Goal: Information Seeking & Learning: Learn about a topic

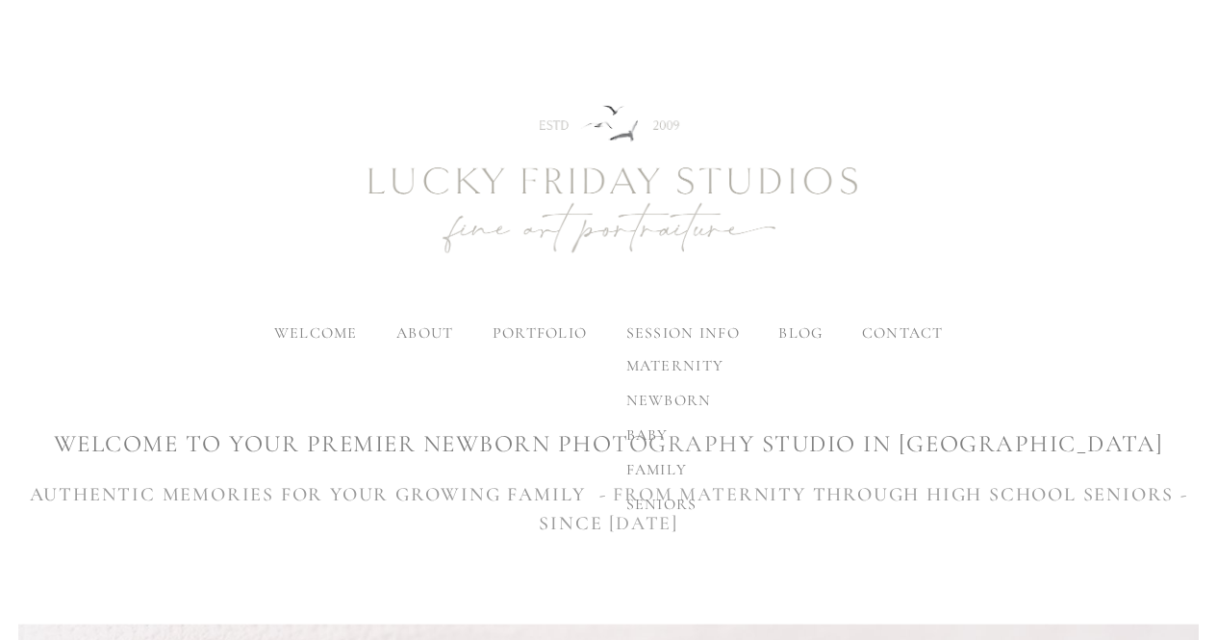
click at [652, 395] on span "newborn" at bounding box center [668, 400] width 86 height 19
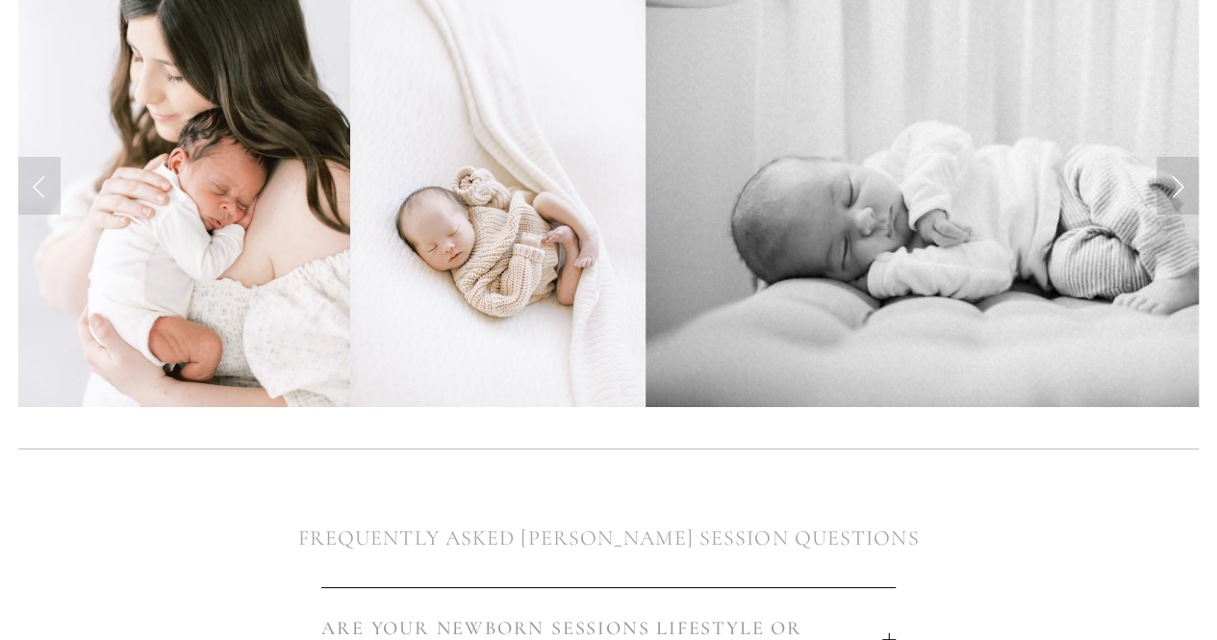
scroll to position [962, 0]
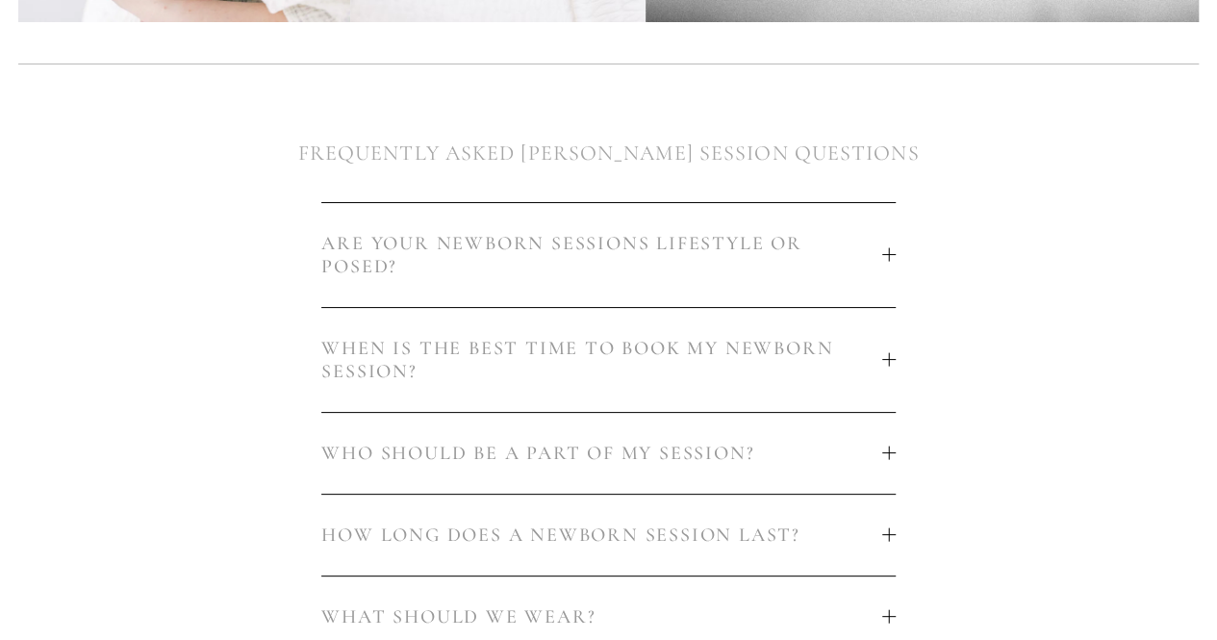
click at [895, 246] on button "ARE YOUR NEWBORN SESSIONS LIFESTYLE OR POSED?" at bounding box center [608, 255] width 574 height 104
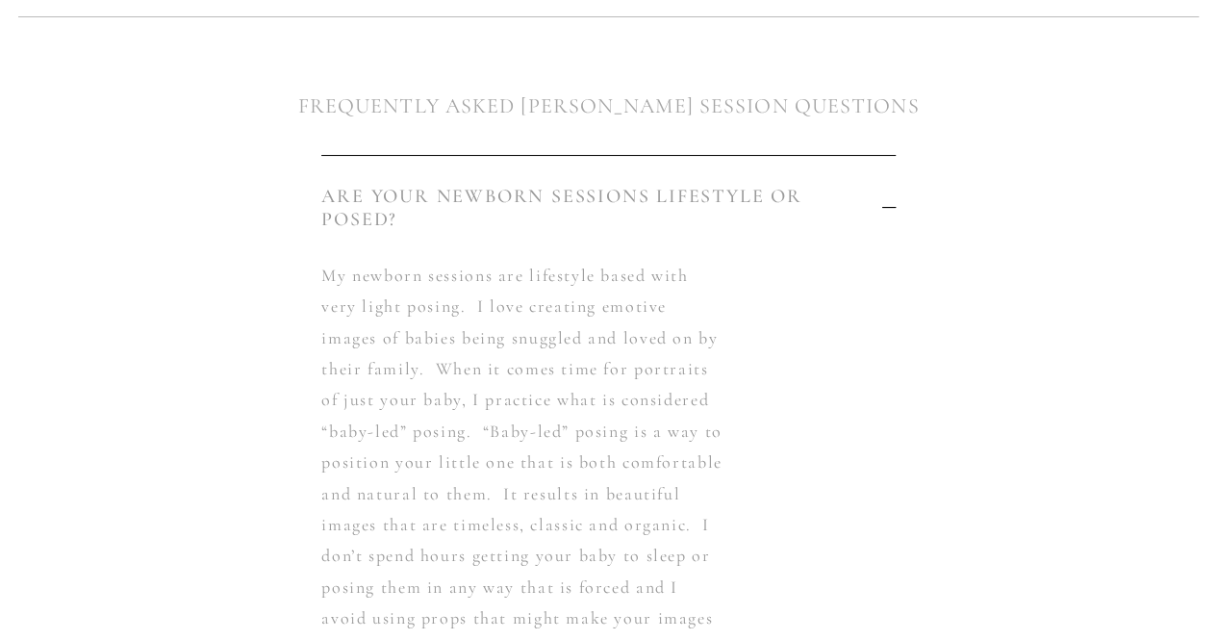
scroll to position [866, 0]
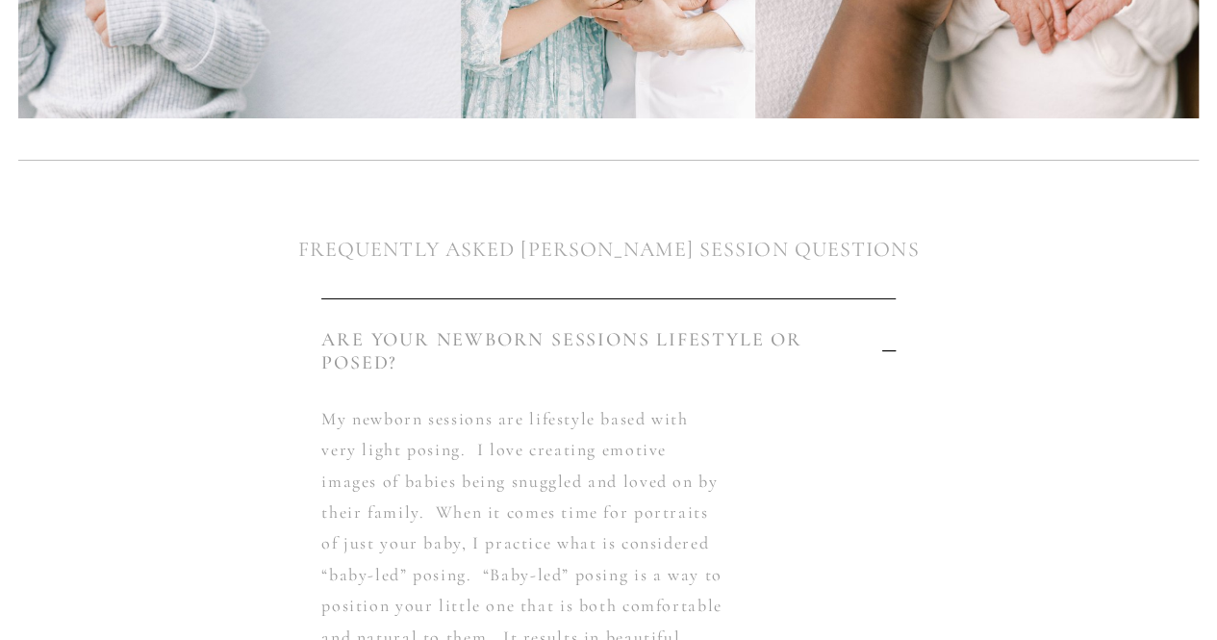
click at [888, 350] on div at bounding box center [888, 350] width 13 height 13
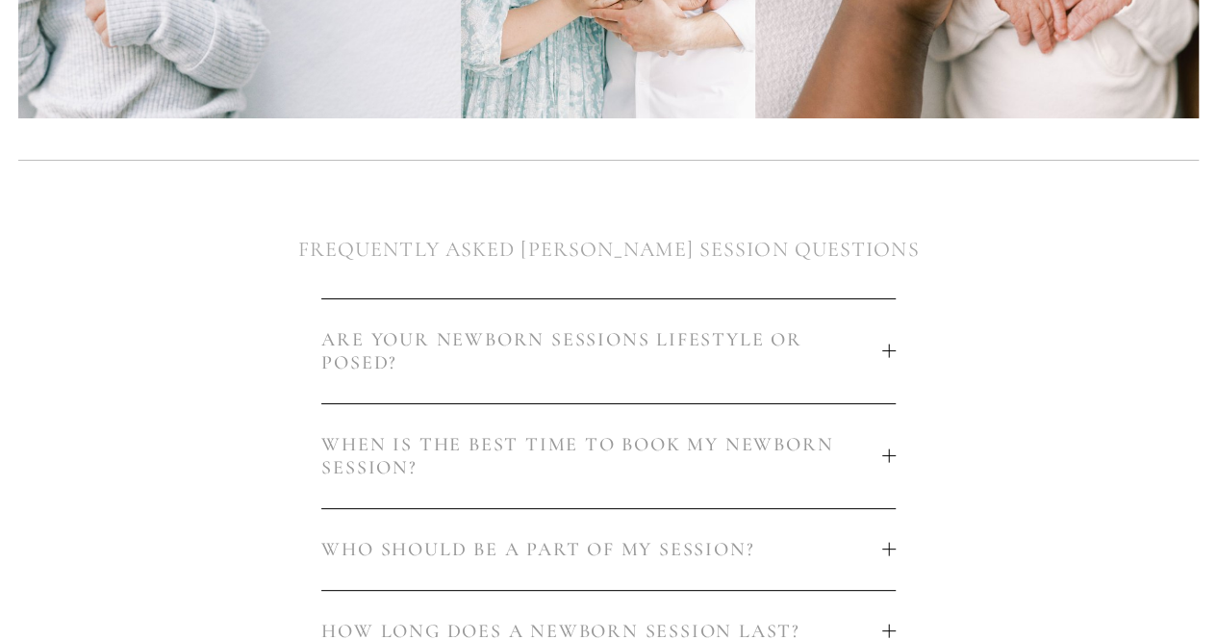
click at [883, 460] on div at bounding box center [888, 455] width 13 height 13
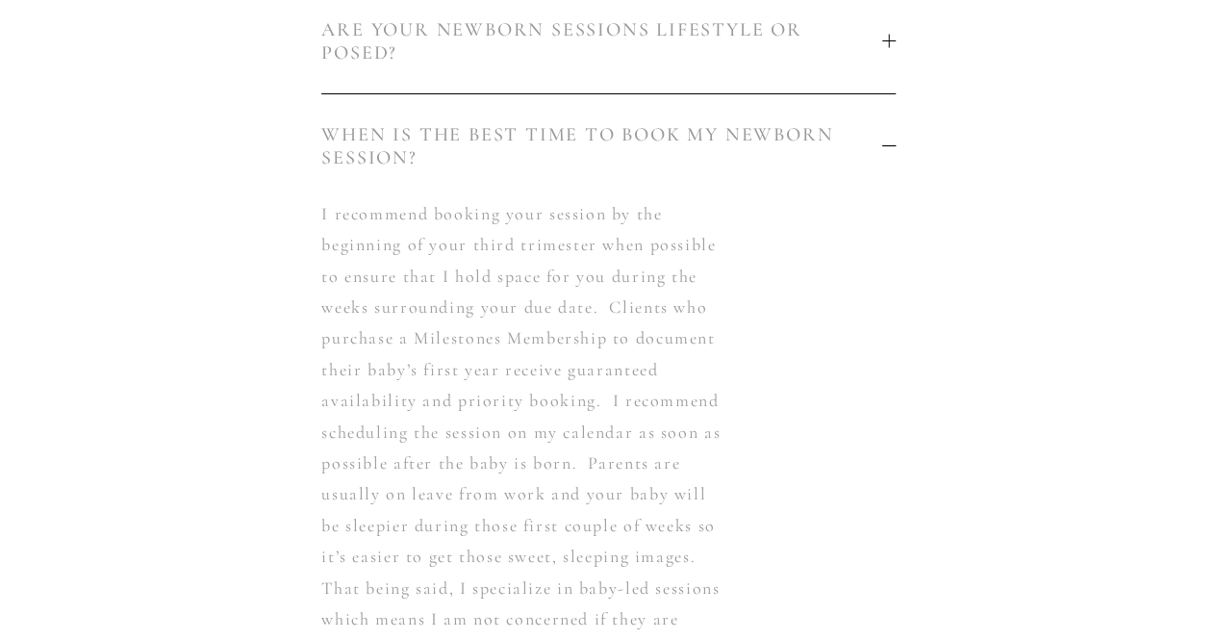
scroll to position [962, 0]
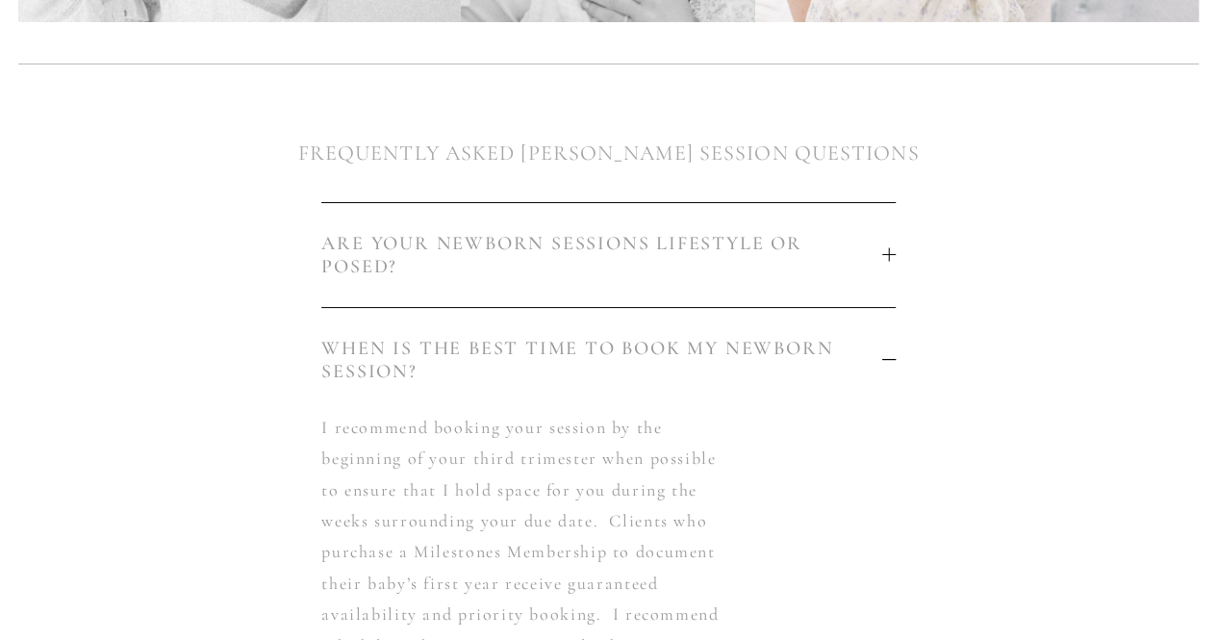
click at [885, 358] on div at bounding box center [888, 359] width 13 height 13
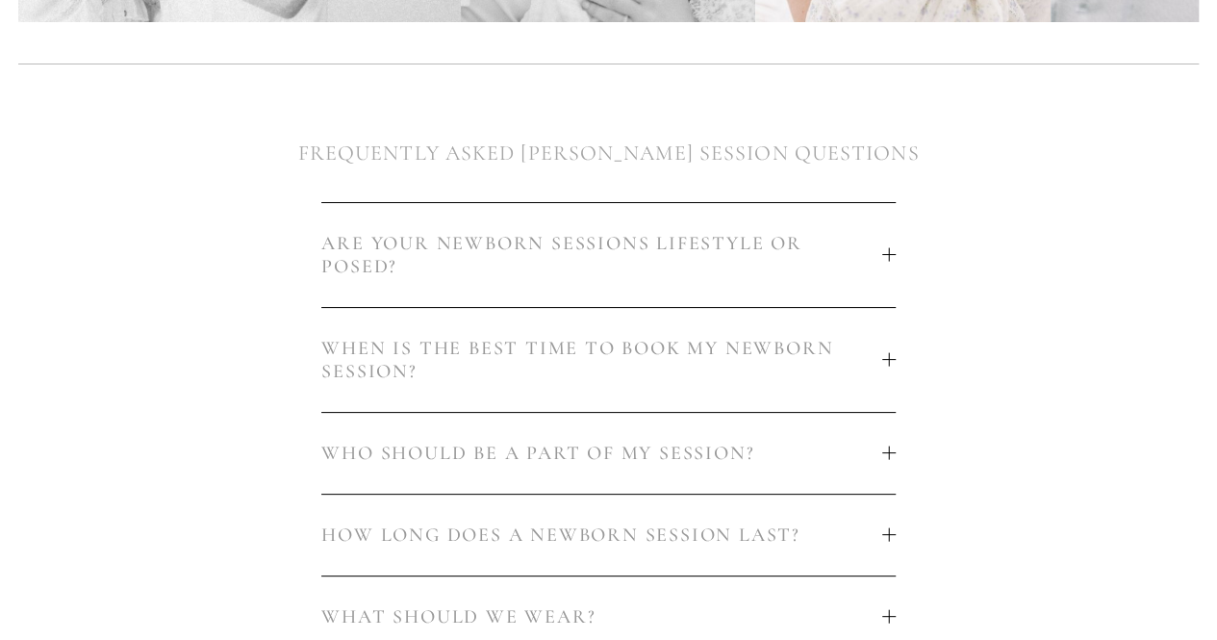
click at [891, 459] on div at bounding box center [888, 452] width 13 height 13
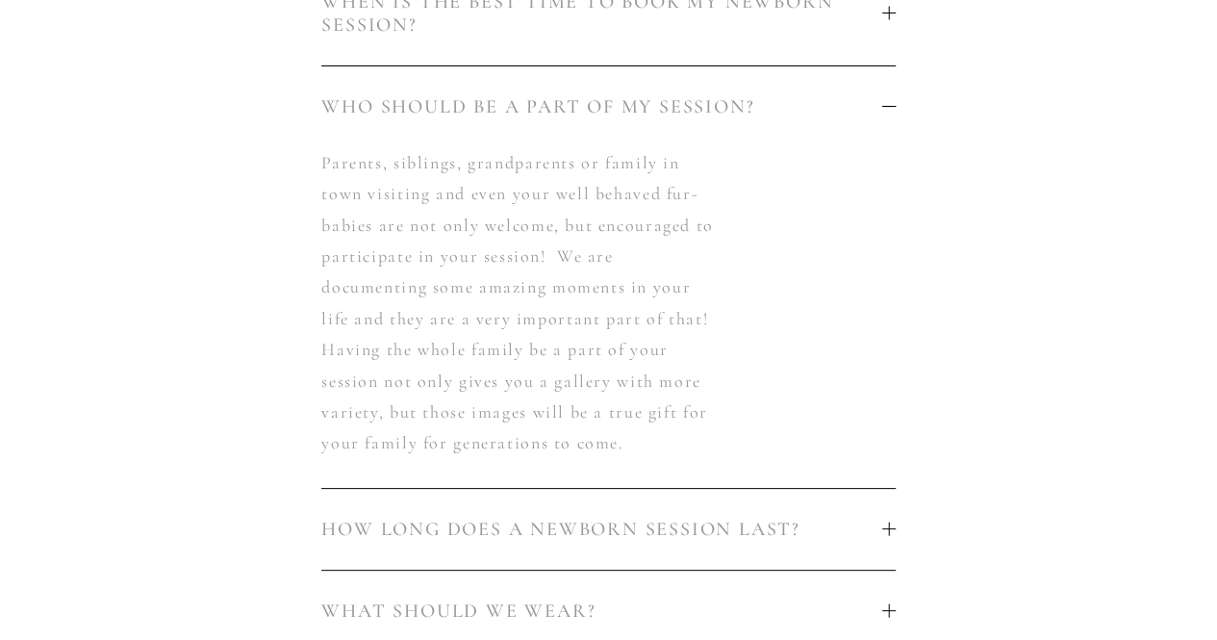
scroll to position [1250, 0]
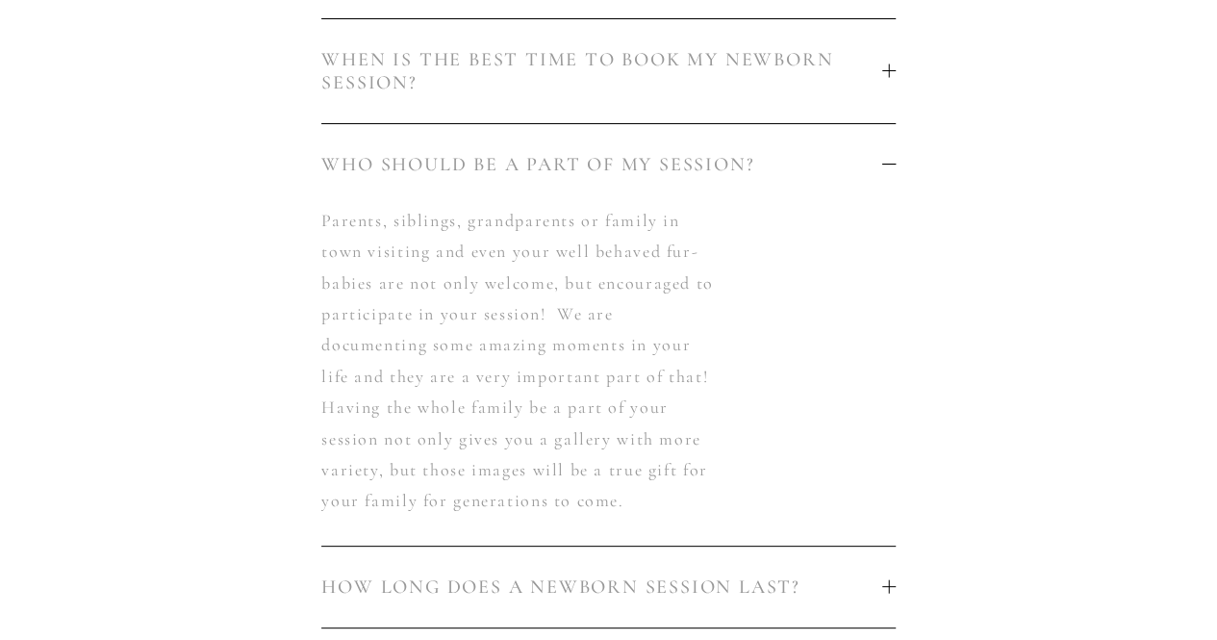
click at [884, 163] on div at bounding box center [888, 164] width 13 height 13
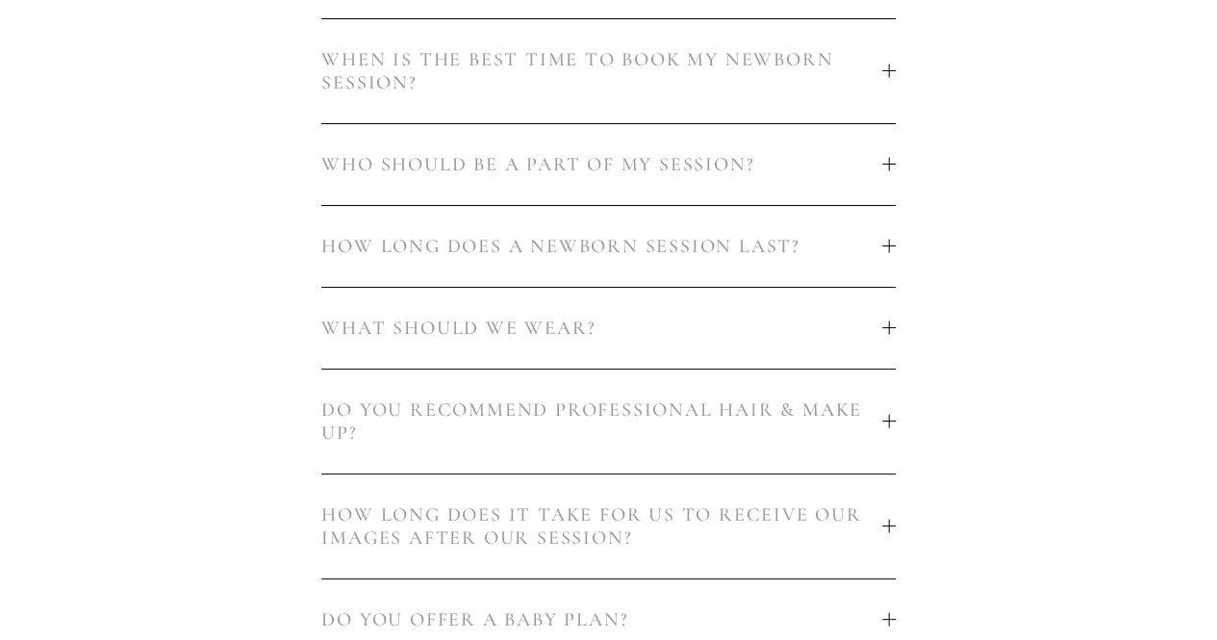
click at [884, 246] on div at bounding box center [888, 245] width 13 height 1
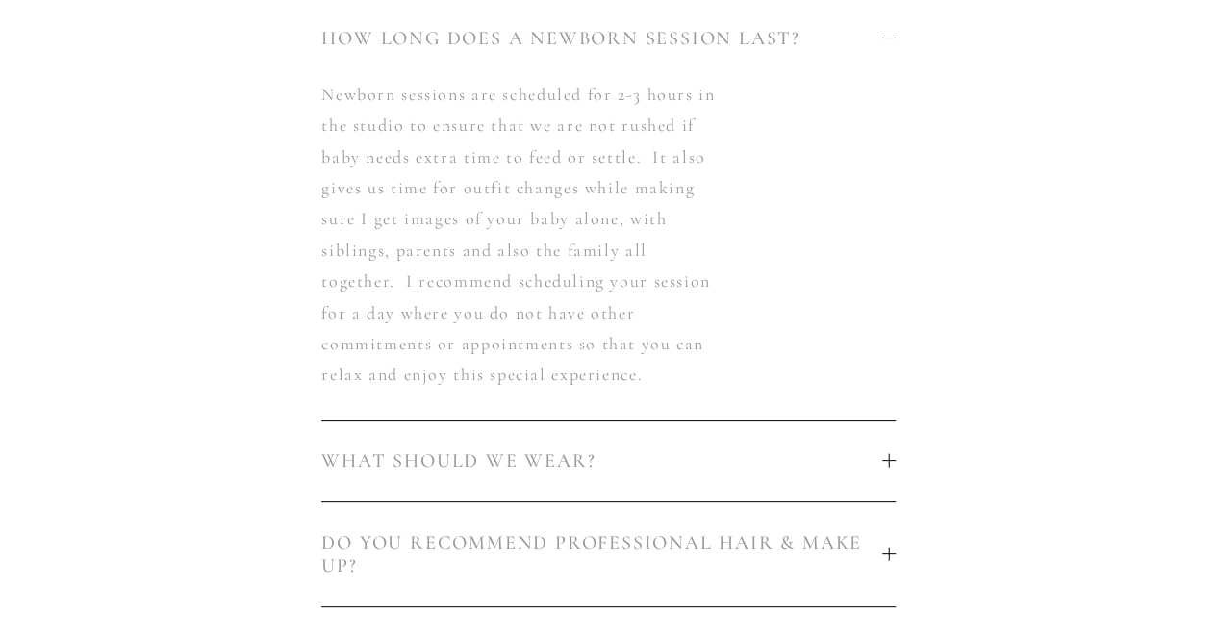
scroll to position [1347, 0]
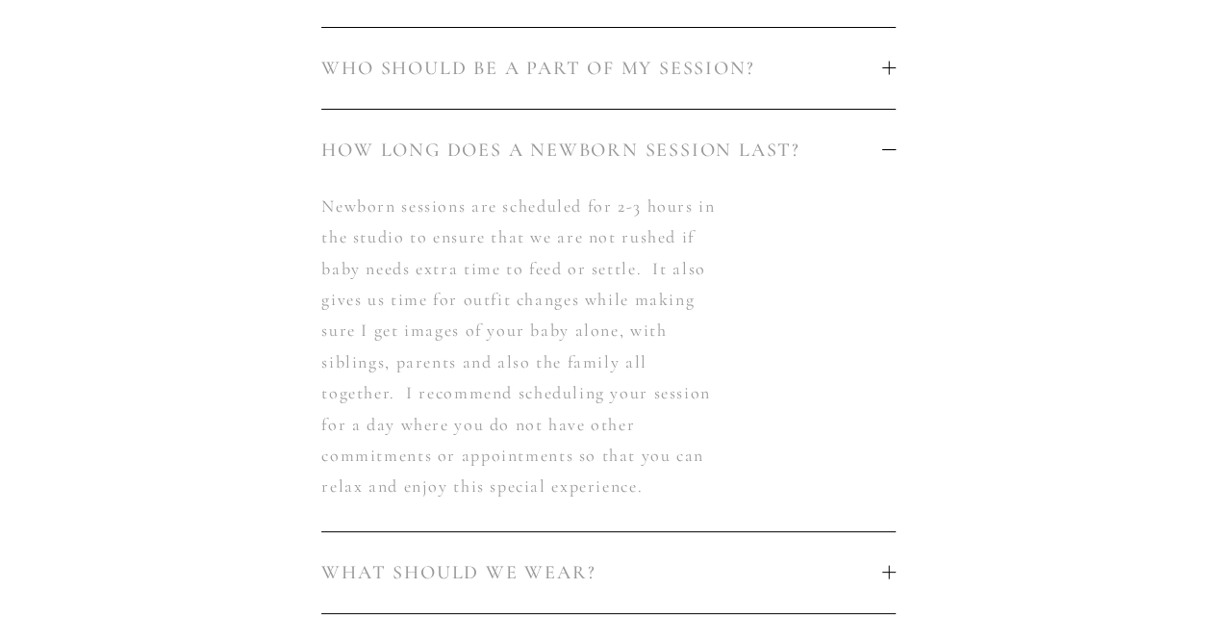
click at [887, 150] on div at bounding box center [888, 149] width 13 height 1
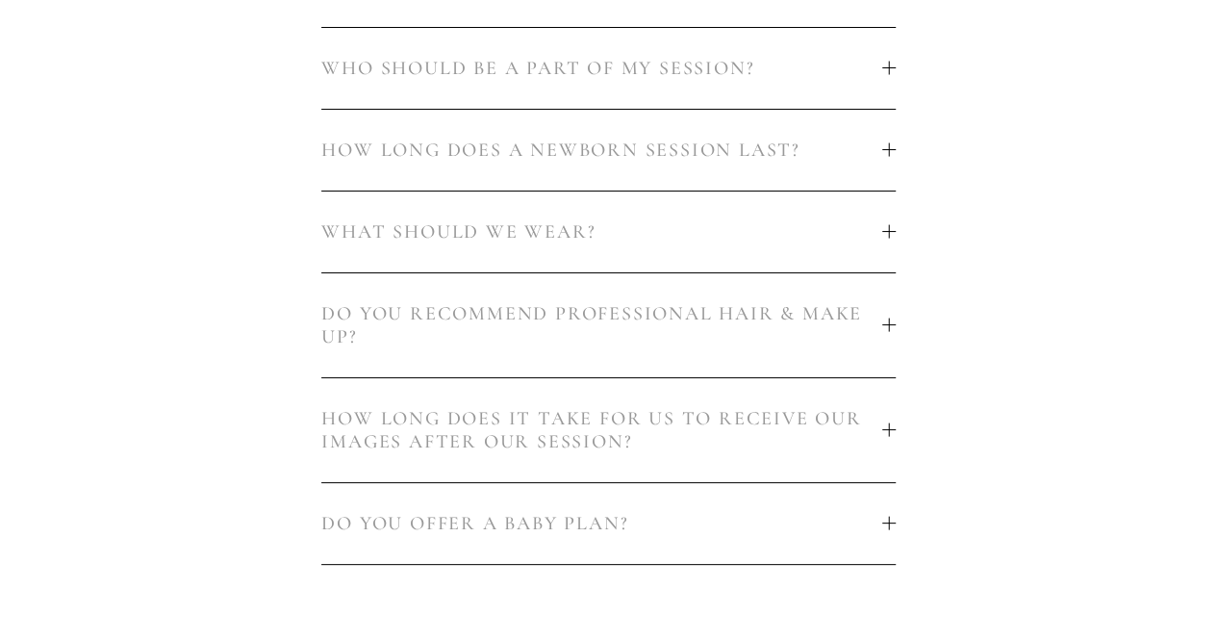
click at [884, 231] on div at bounding box center [888, 231] width 13 height 13
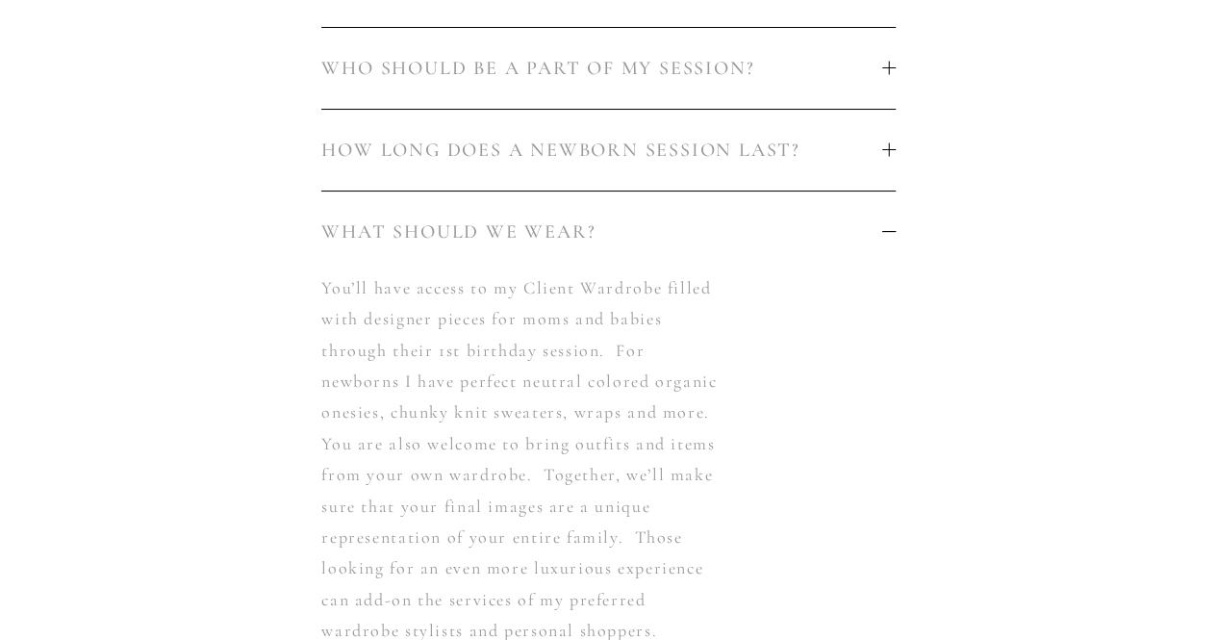
scroll to position [1443, 0]
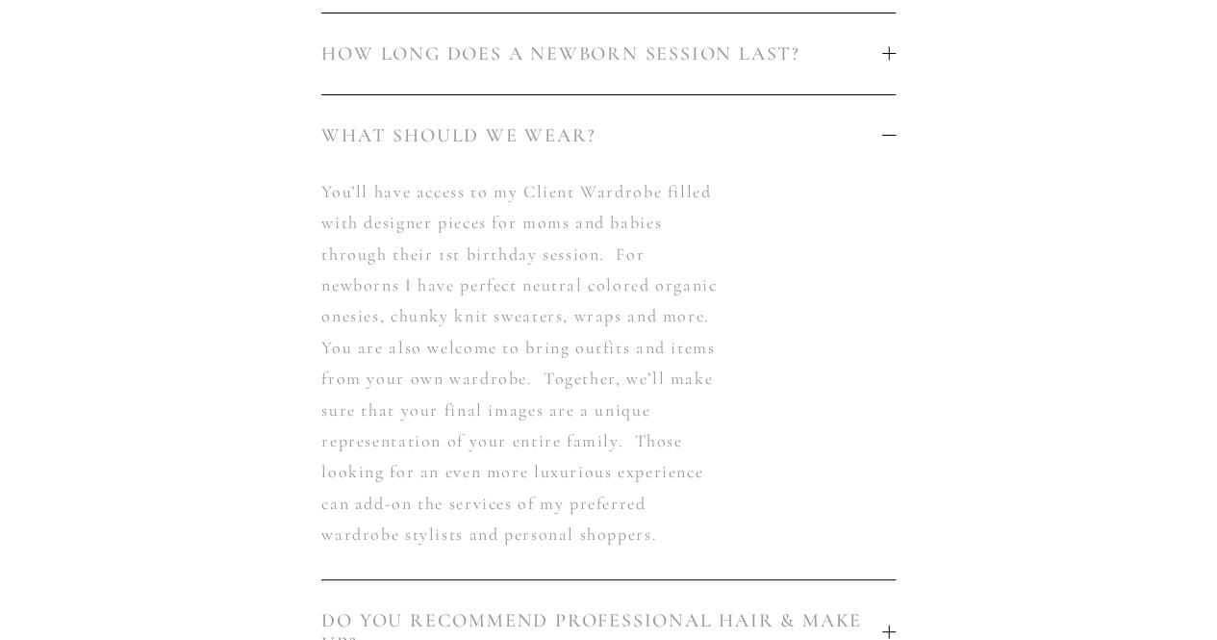
click at [891, 140] on div at bounding box center [888, 135] width 13 height 13
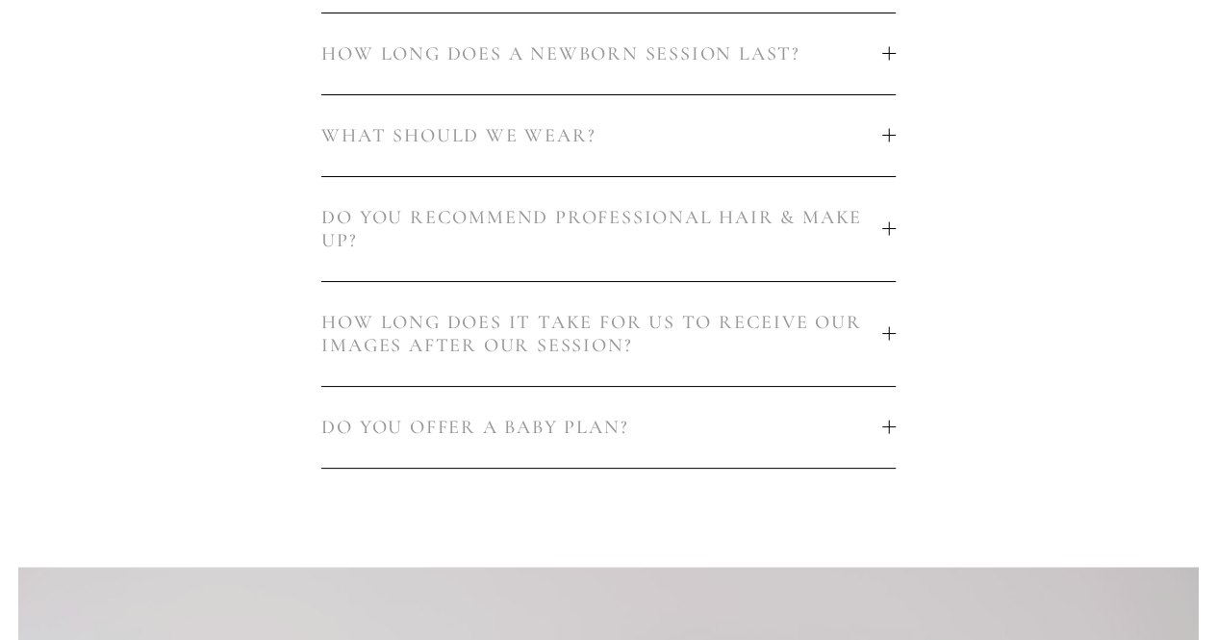
click at [889, 234] on div at bounding box center [888, 228] width 13 height 13
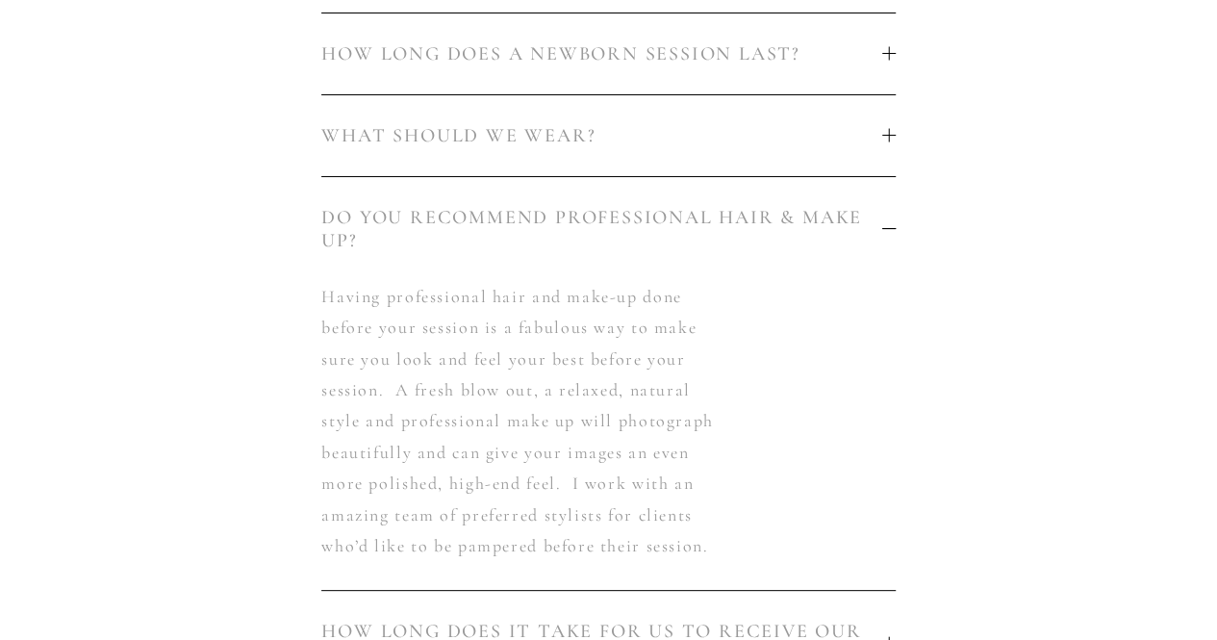
click at [889, 229] on div at bounding box center [888, 228] width 13 height 1
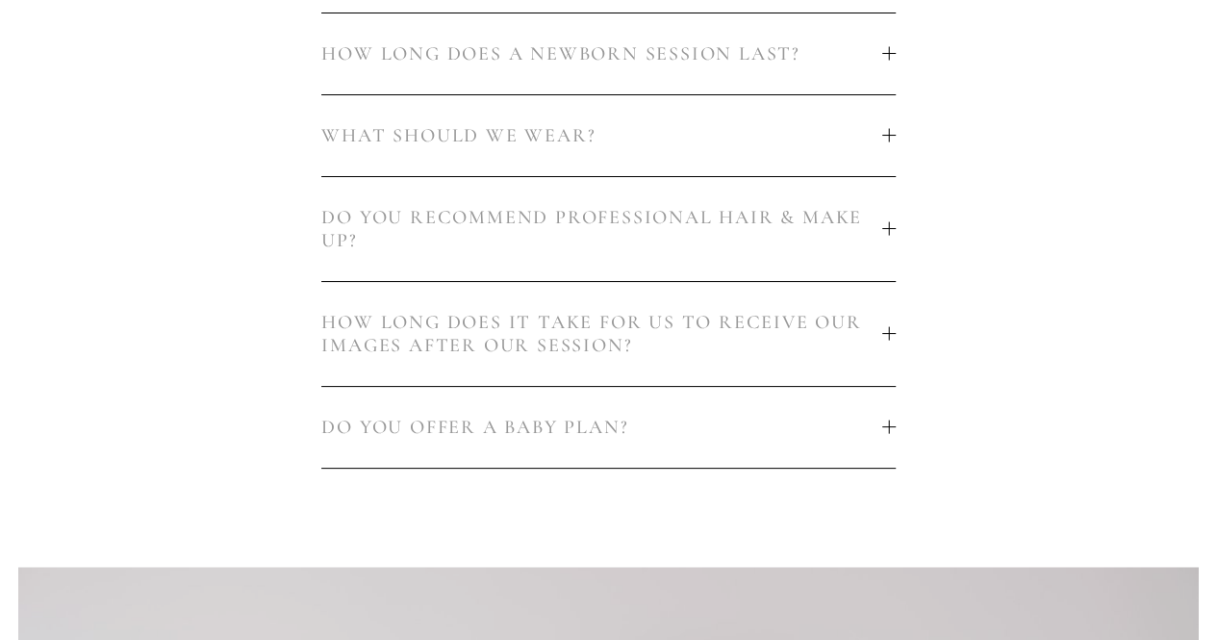
click at [884, 434] on div at bounding box center [888, 426] width 13 height 13
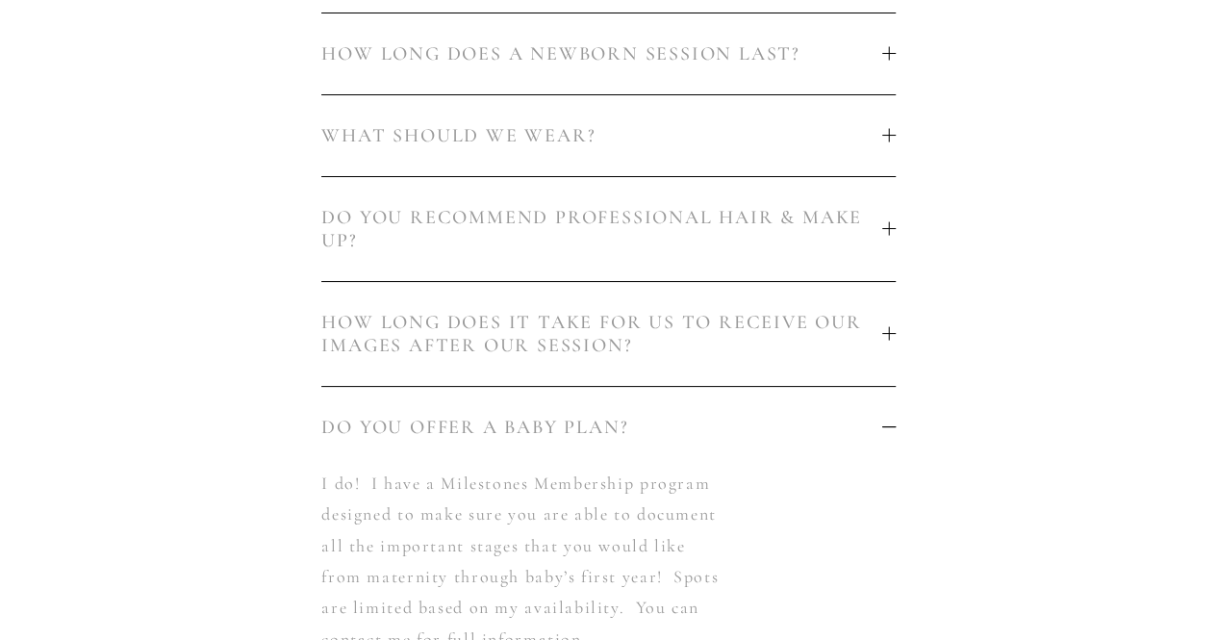
click at [892, 427] on div at bounding box center [888, 426] width 13 height 1
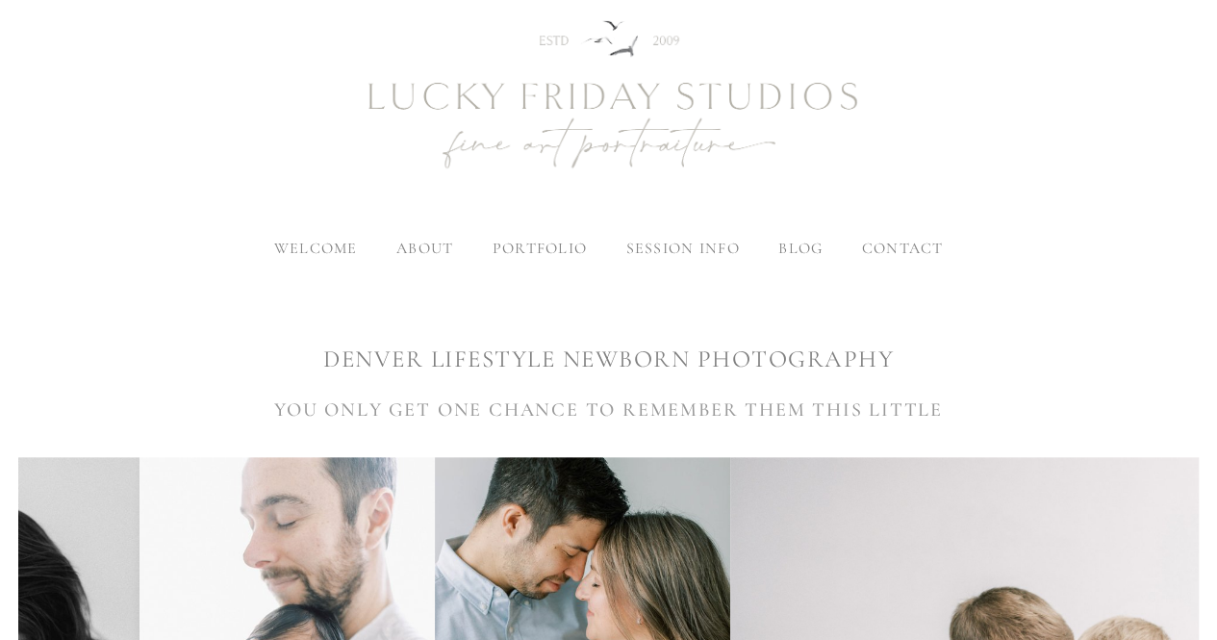
scroll to position [0, 0]
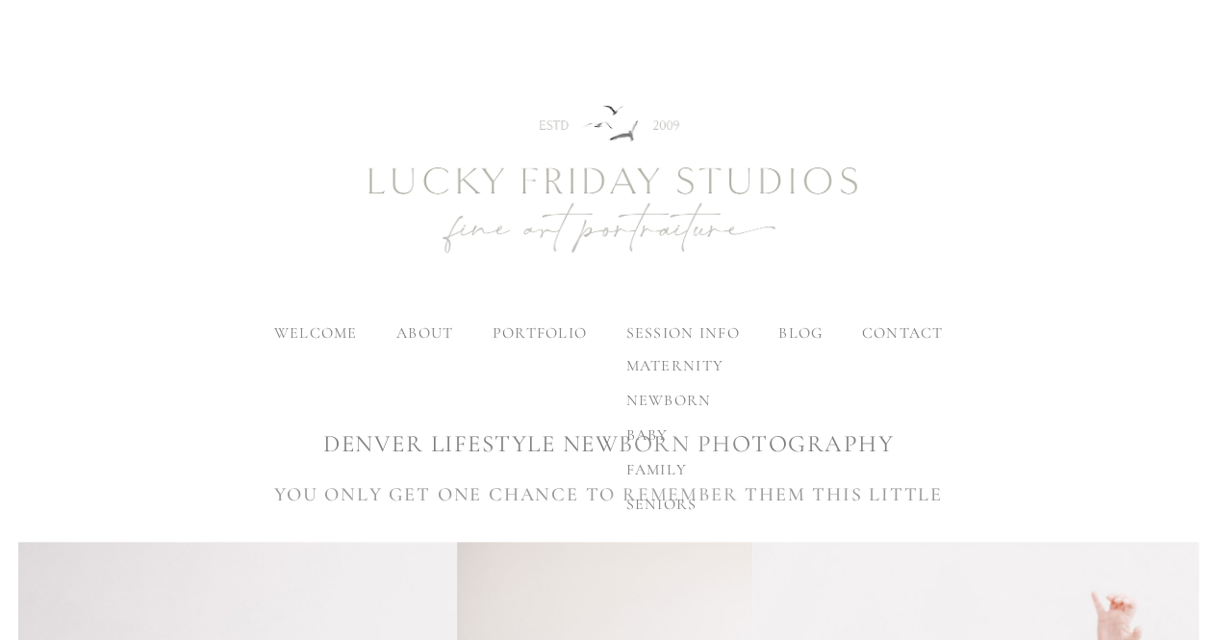
click at [687, 396] on span "newborn" at bounding box center [668, 400] width 86 height 19
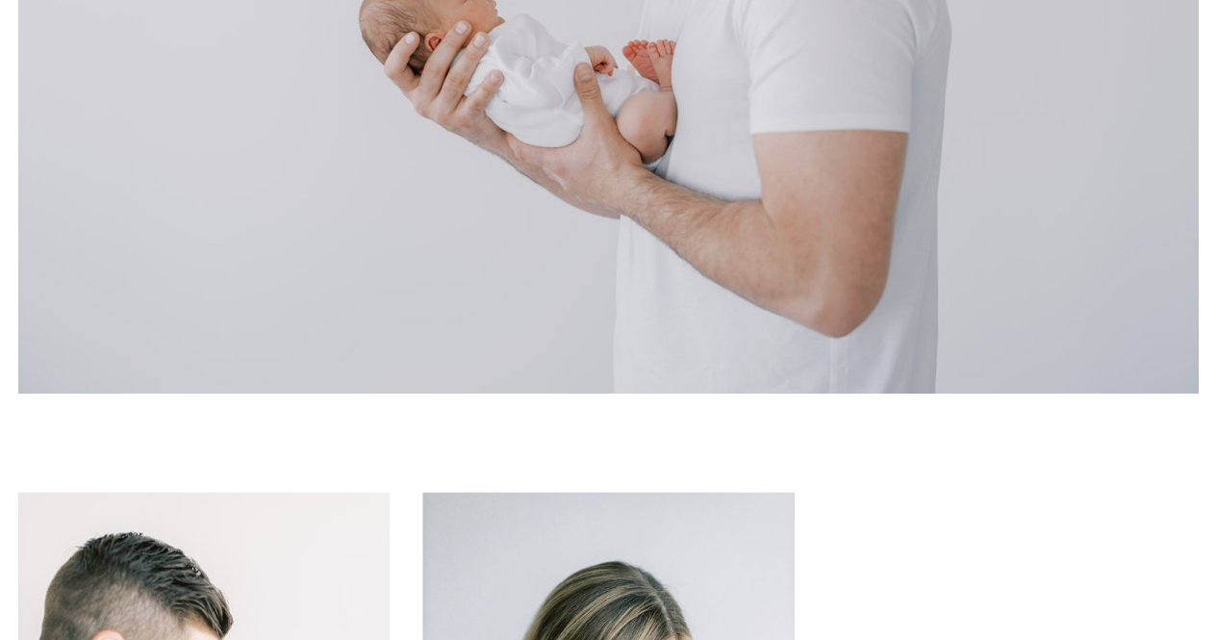
scroll to position [2020, 0]
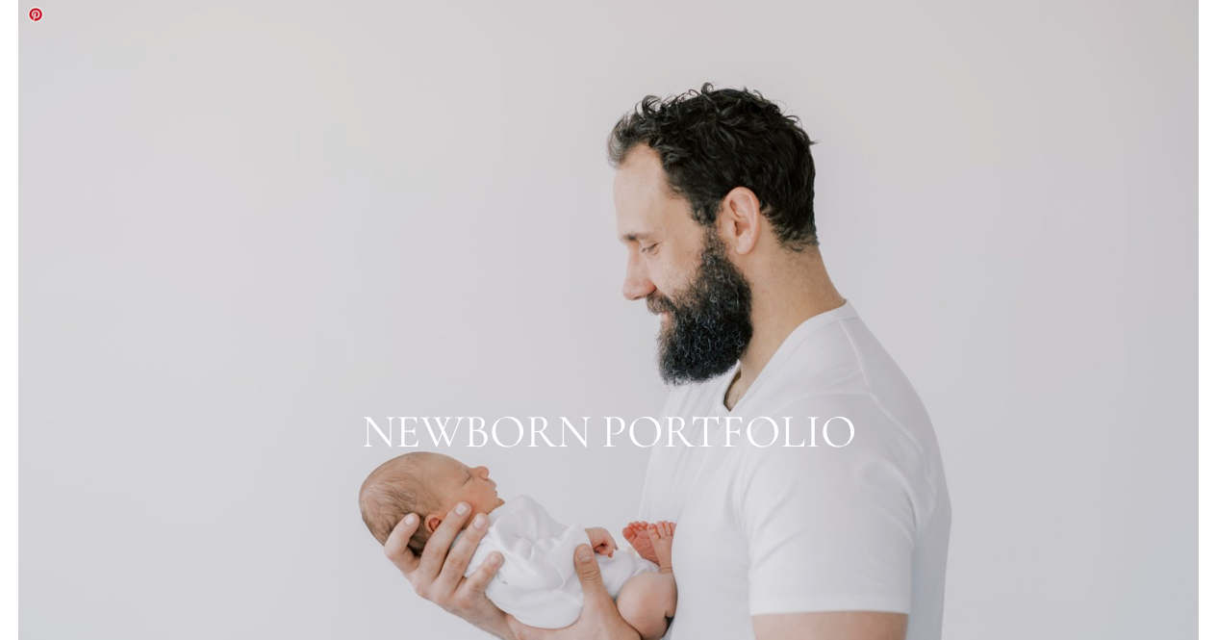
click at [666, 409] on div at bounding box center [608, 431] width 1180 height 885
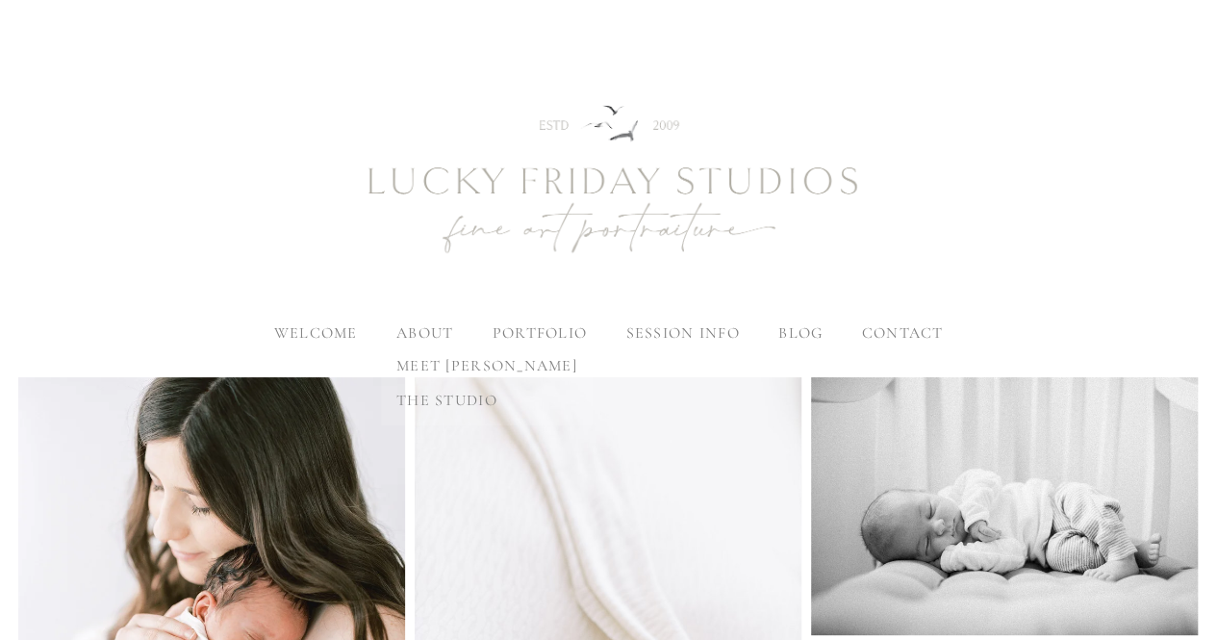
click at [427, 332] on label "about" at bounding box center [424, 332] width 57 height 19
click at [0, 0] on input "about" at bounding box center [0, 0] width 0 height 0
click at [291, 330] on span "welcome" at bounding box center [316, 332] width 84 height 19
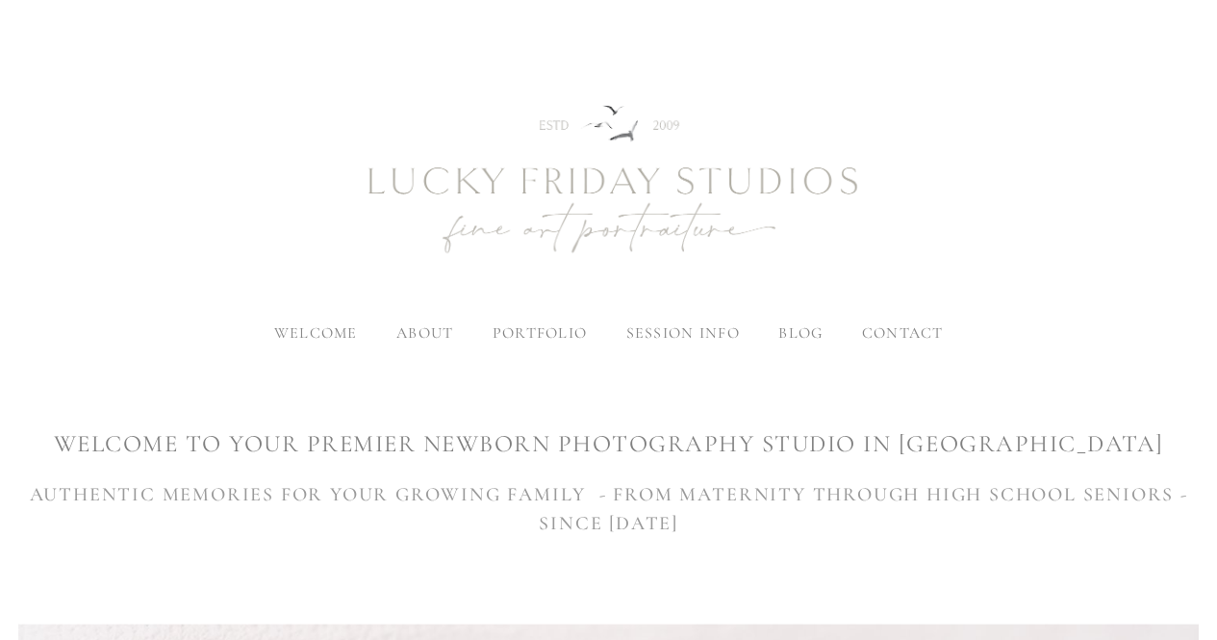
click at [908, 336] on span "contact" at bounding box center [902, 332] width 82 height 19
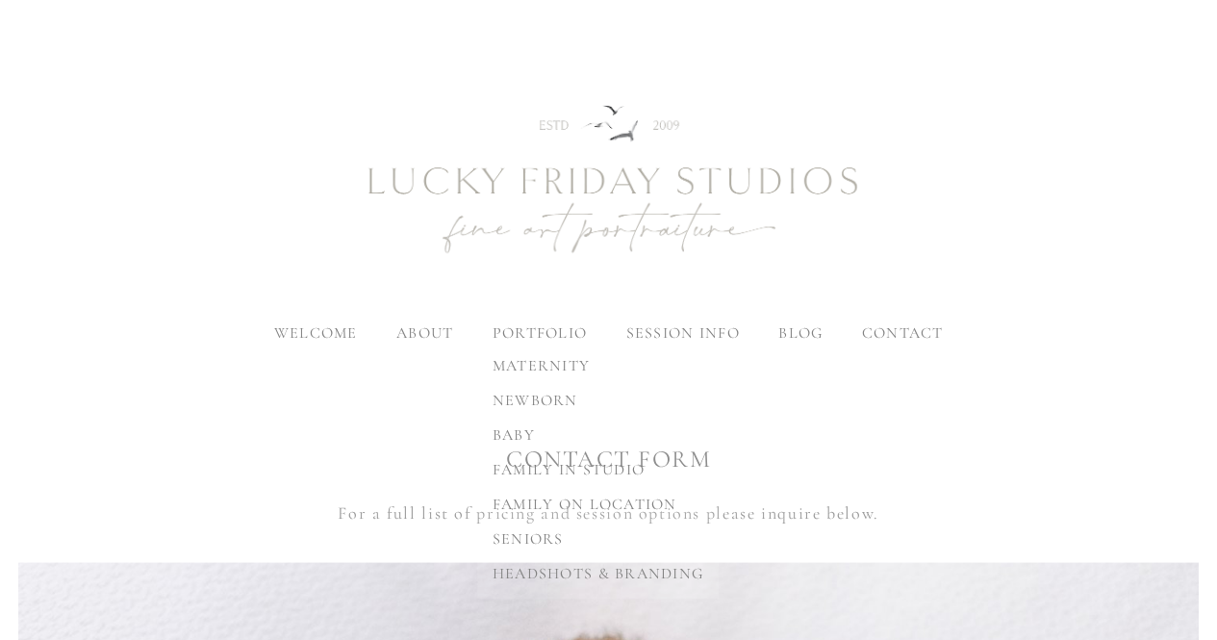
click at [531, 397] on span "newborn" at bounding box center [536, 400] width 86 height 19
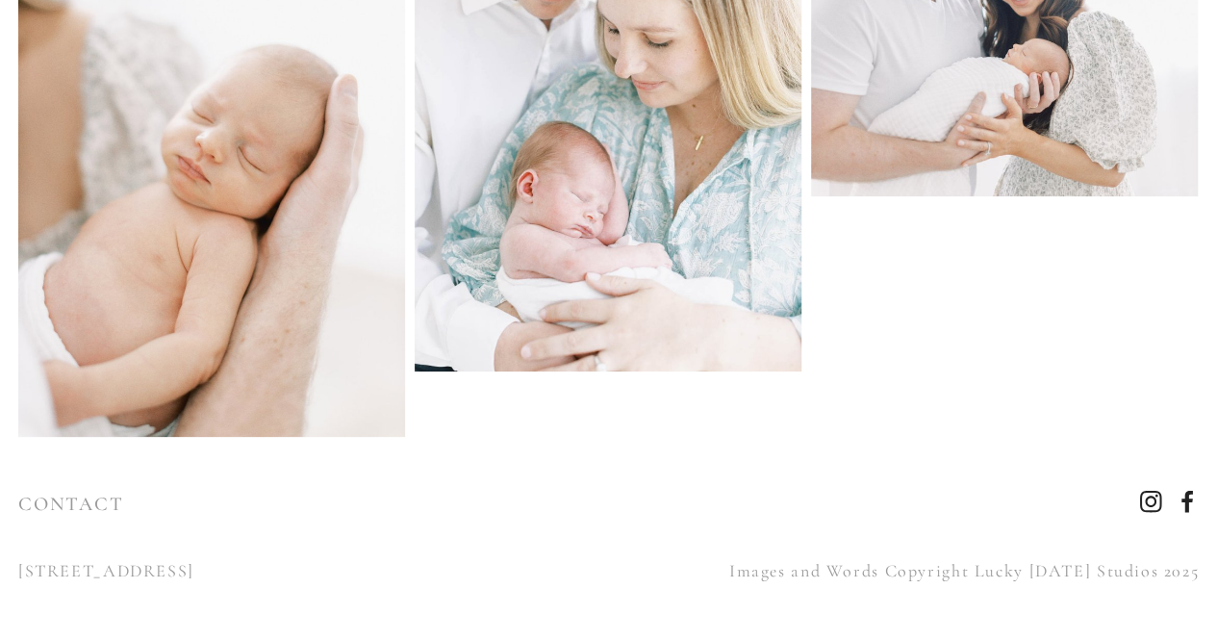
scroll to position [12380, 0]
